Goal: Find specific page/section: Find specific page/section

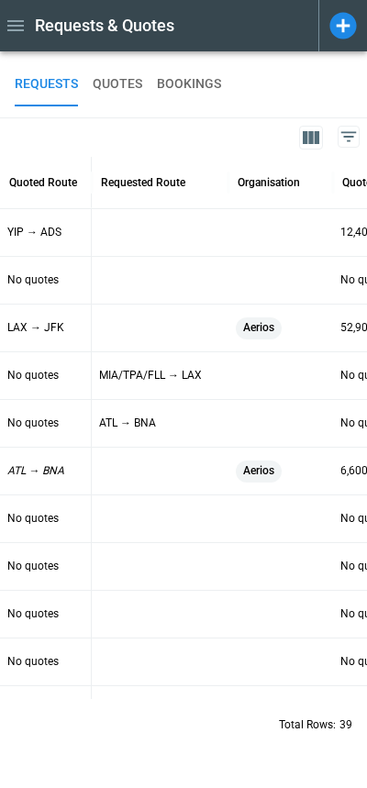
click at [127, 86] on button "QUOTES" at bounding box center [118, 84] width 50 height 44
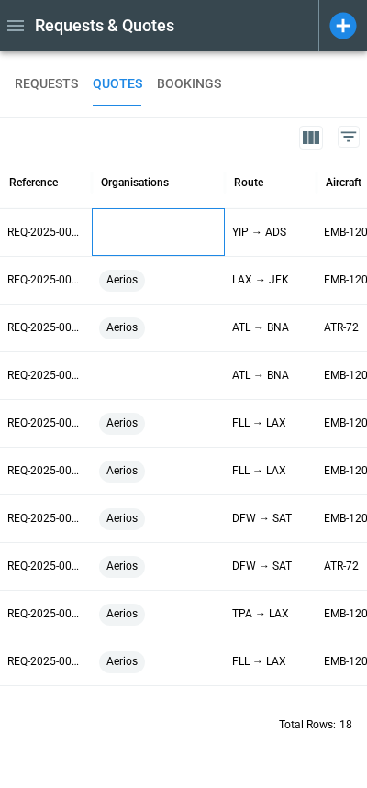
click at [129, 228] on div at bounding box center [158, 233] width 118 height 32
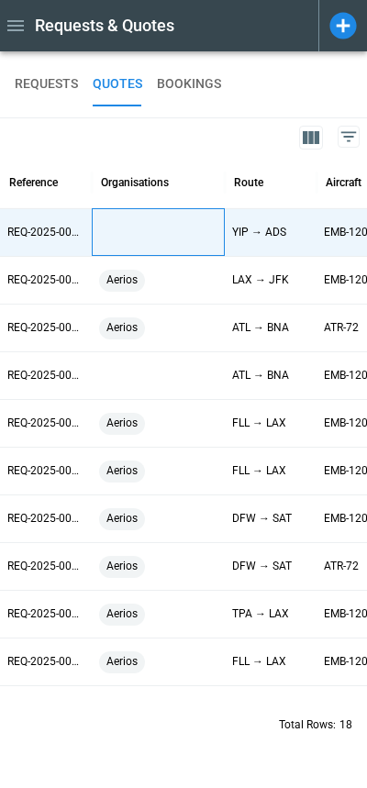
click at [129, 228] on div at bounding box center [158, 233] width 118 height 32
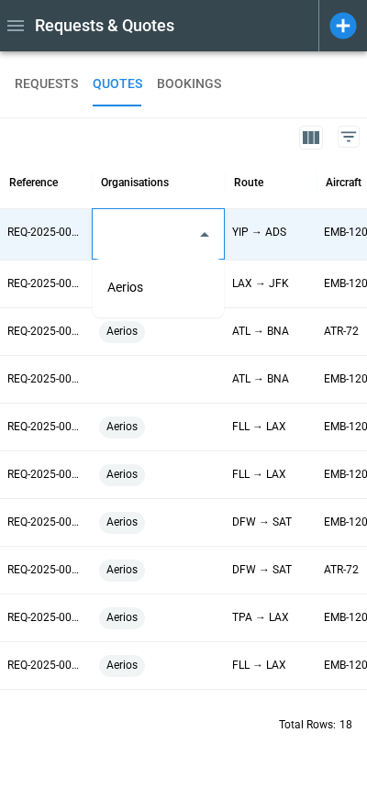
click at [129, 228] on input "text" at bounding box center [144, 234] width 87 height 32
click at [127, 263] on ul "Aerios" at bounding box center [158, 288] width 131 height 59
click at [128, 280] on li "Aerios" at bounding box center [158, 288] width 131 height 44
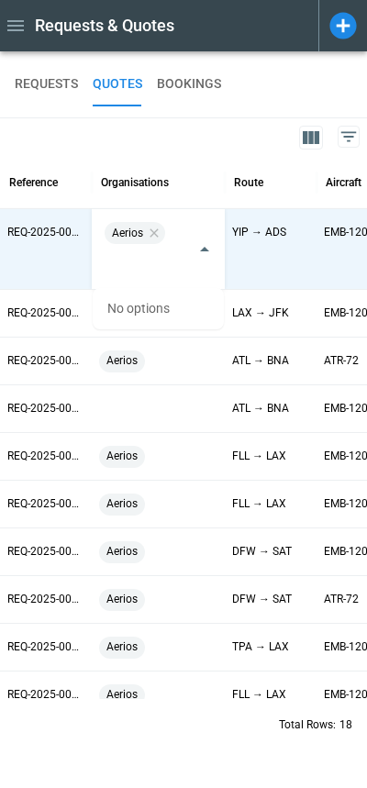
click at [273, 103] on div "REQUESTS QUOTES BOOKINGS" at bounding box center [184, 84] width 338 height 44
